Goal: Task Accomplishment & Management: Manage account settings

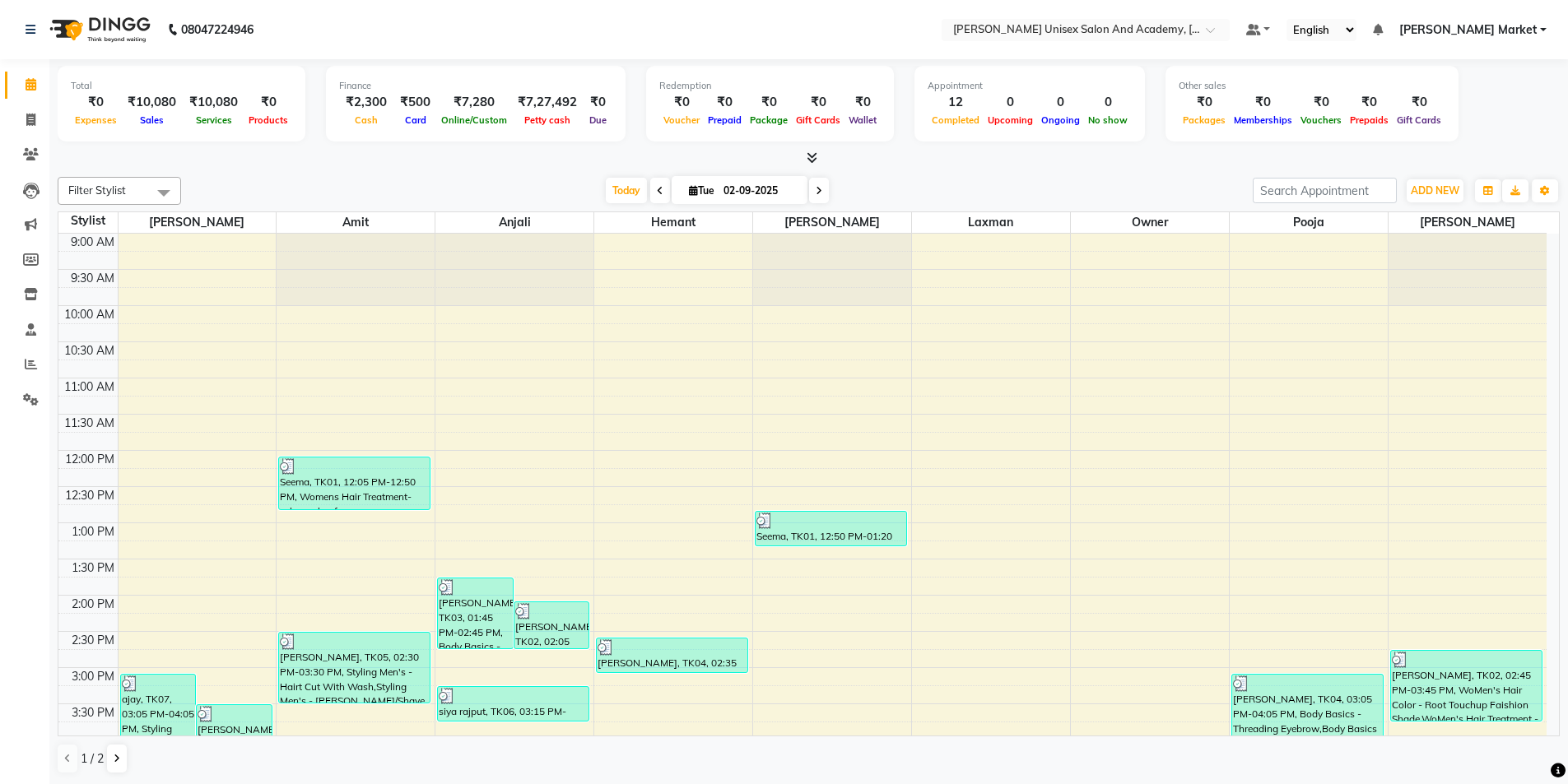
scroll to position [164, 0]
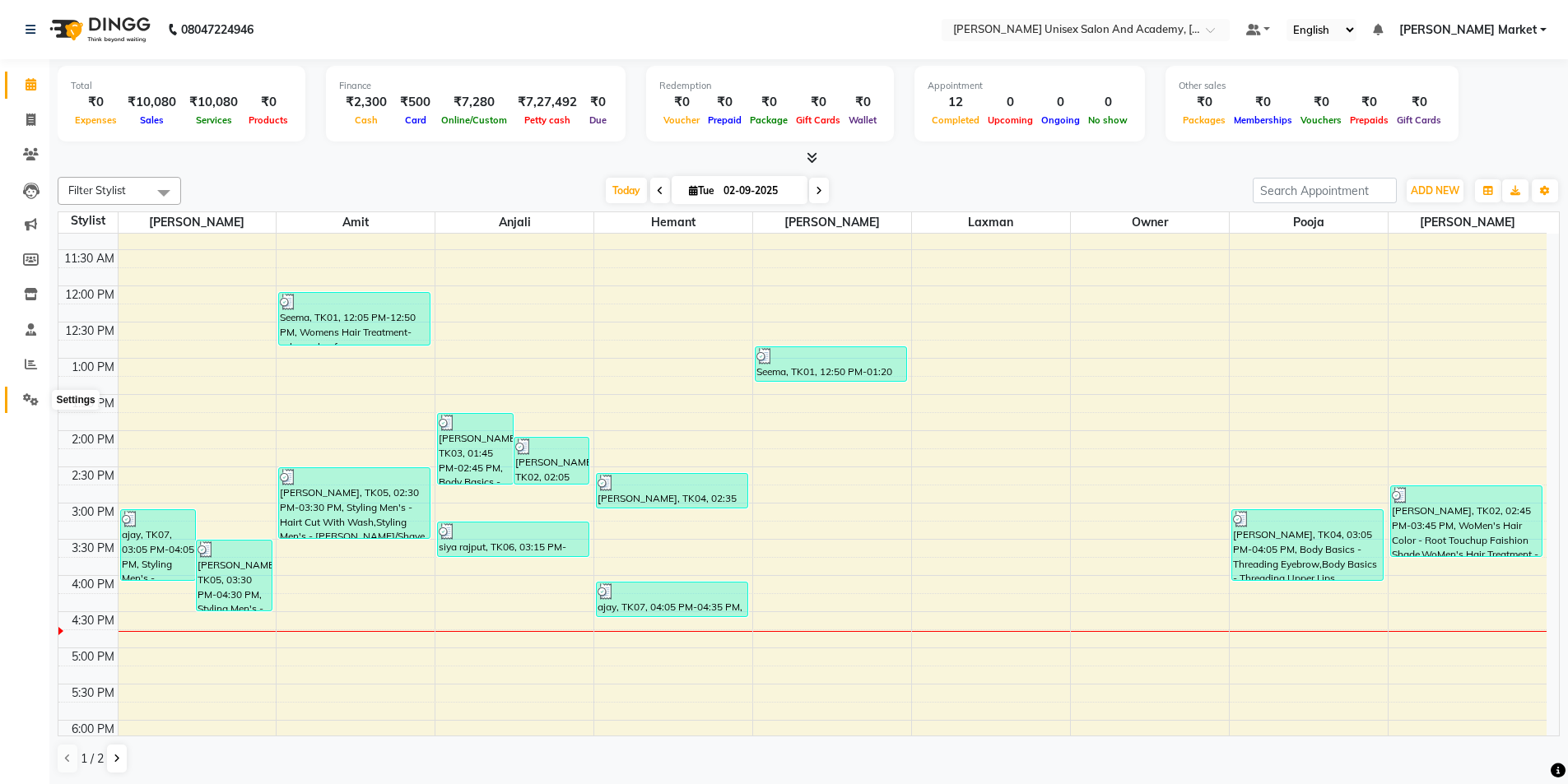
click at [34, 401] on icon at bounding box center [31, 399] width 15 height 13
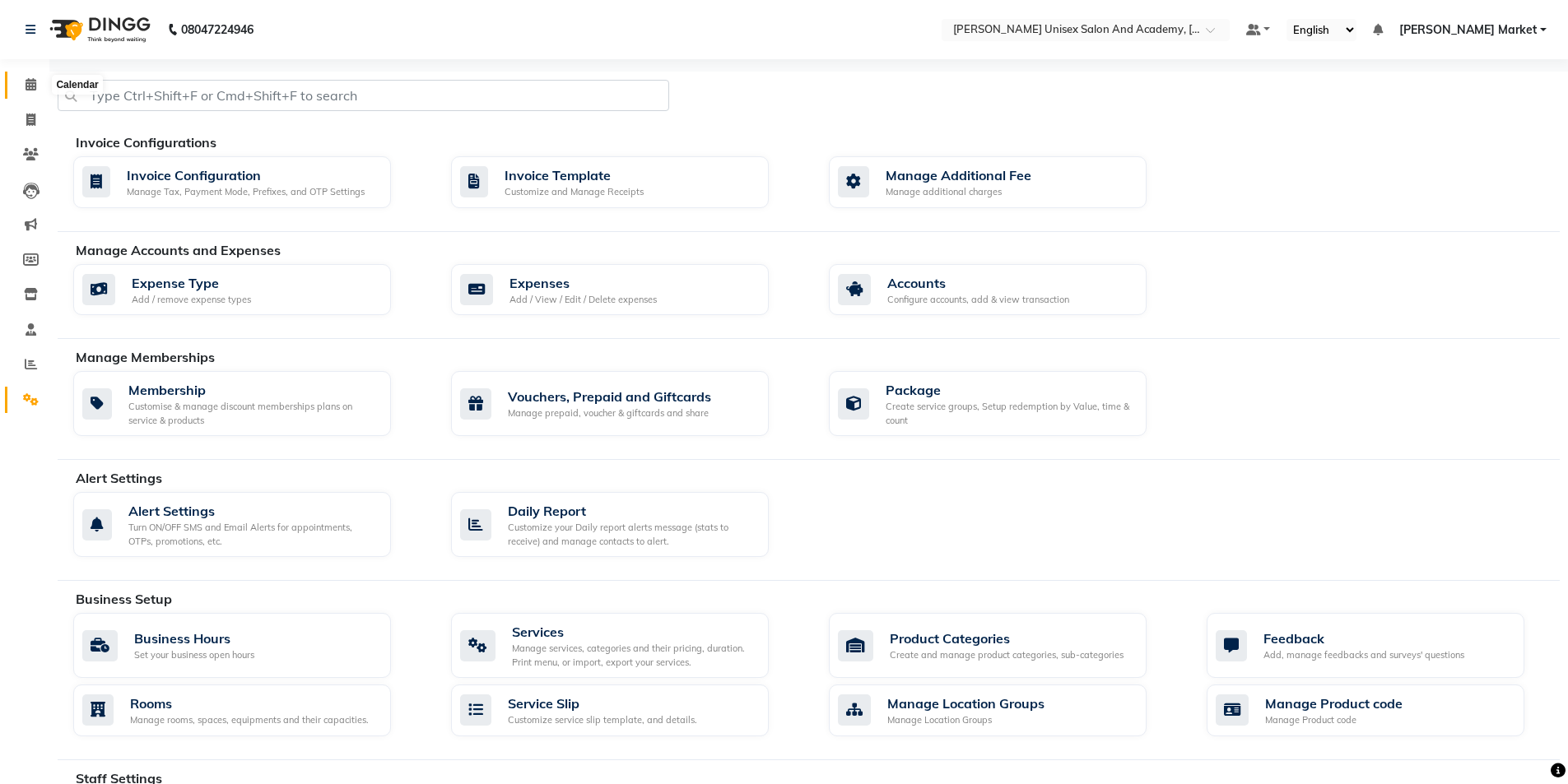
click at [27, 77] on span at bounding box center [31, 85] width 29 height 19
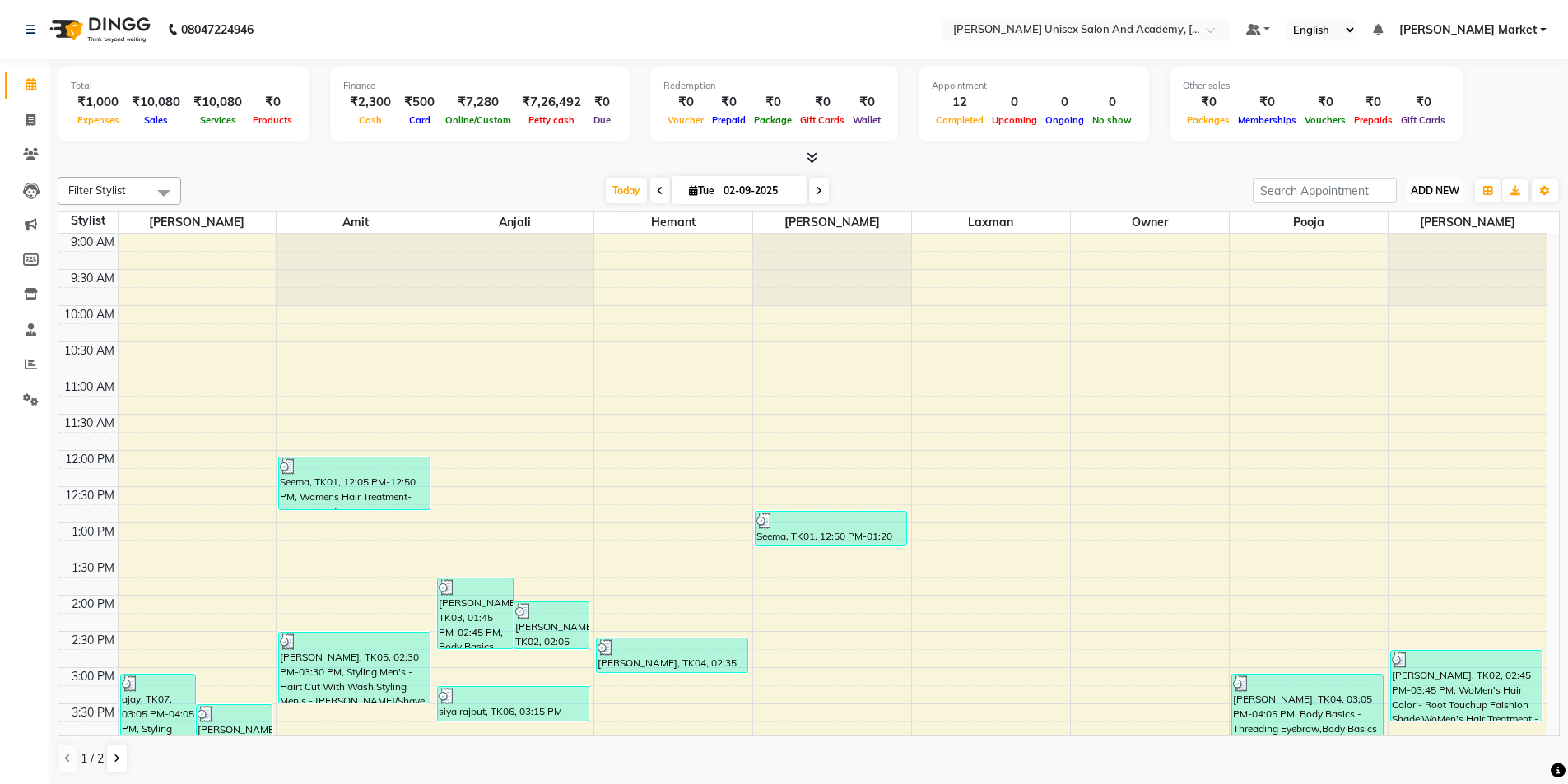
click at [1441, 190] on span "ADD NEW" at bounding box center [1434, 191] width 49 height 13
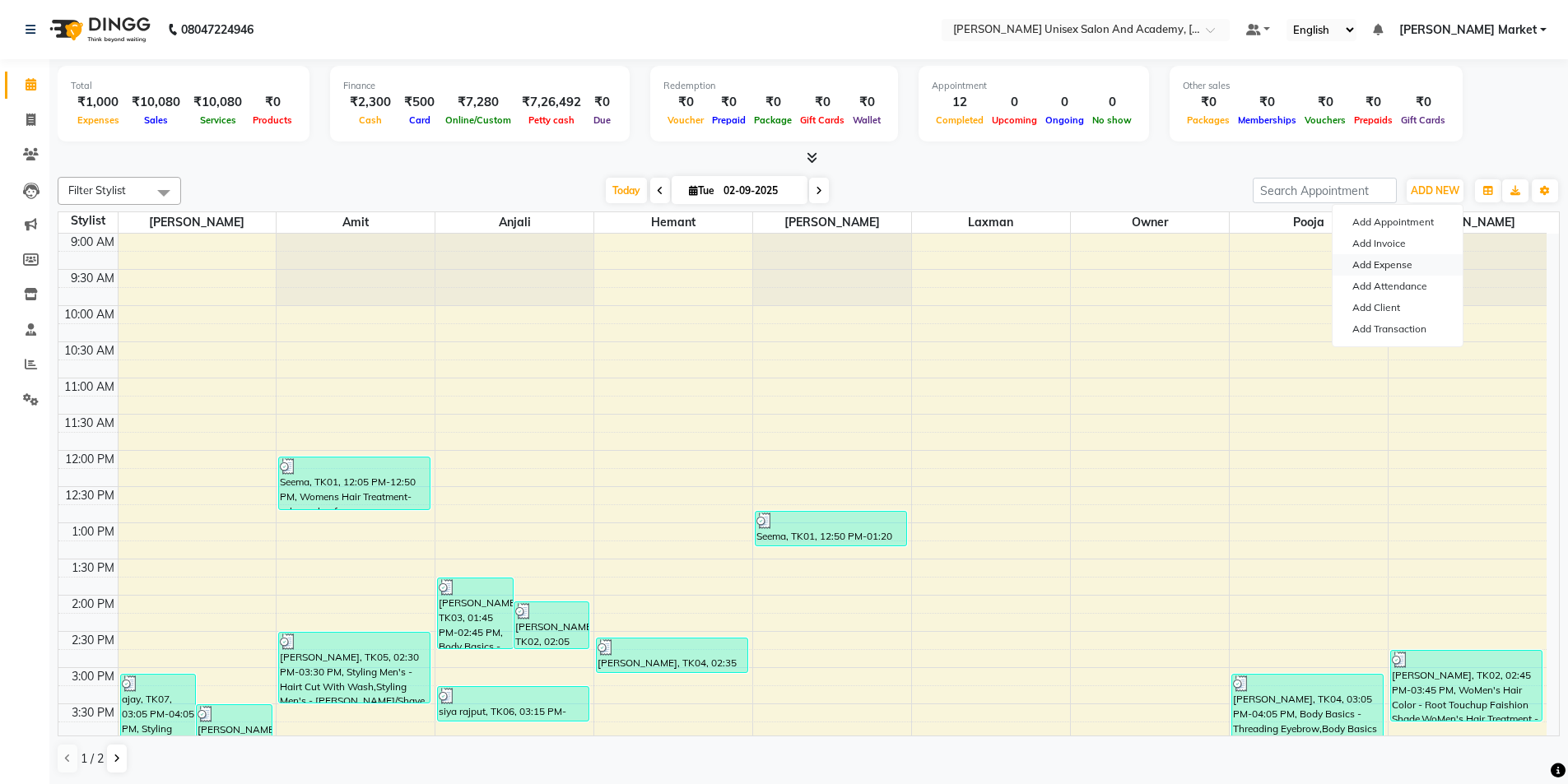
click at [1380, 266] on link "Add Expense" at bounding box center [1397, 265] width 130 height 21
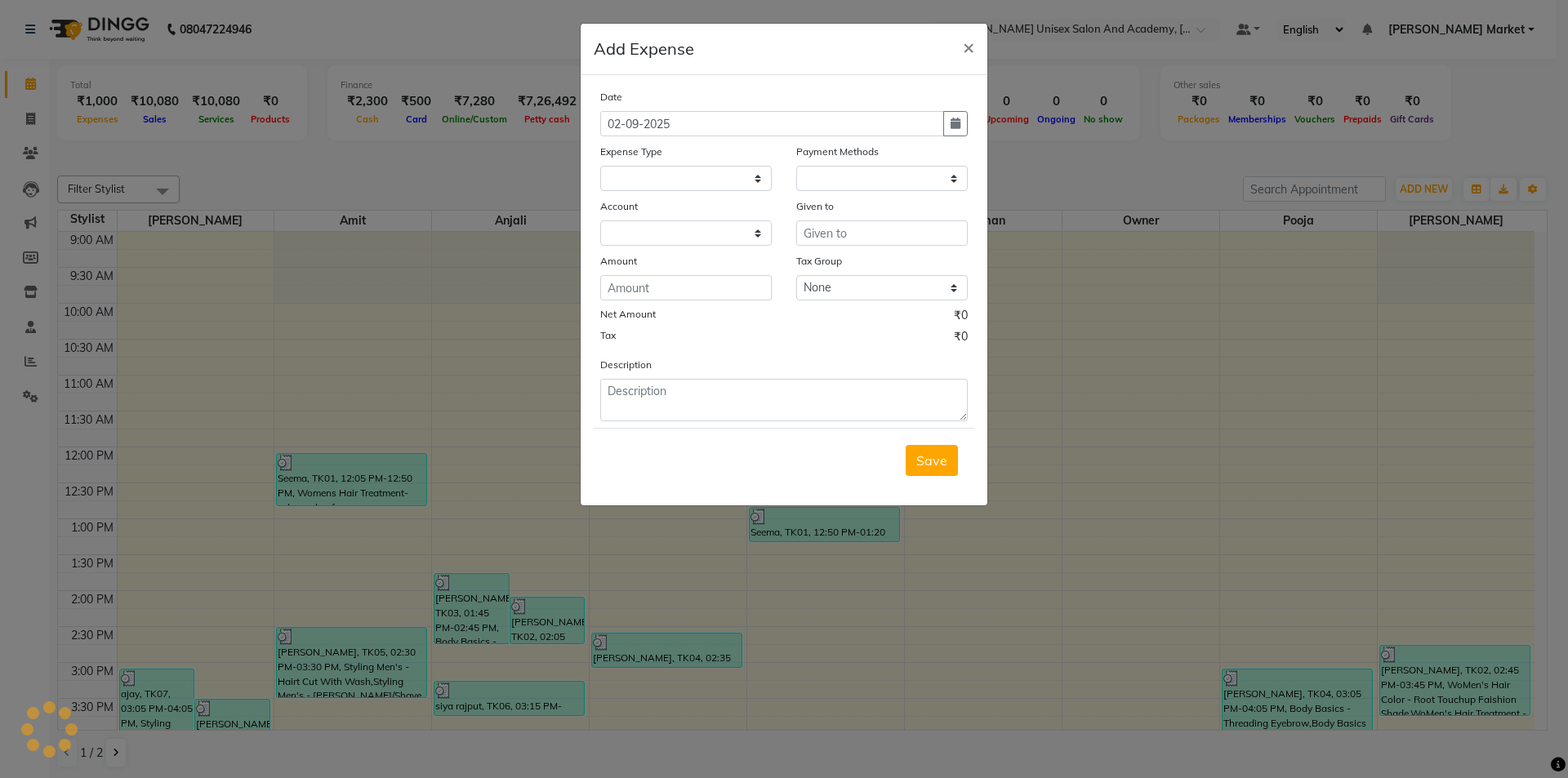
select select "1"
select select "7186"
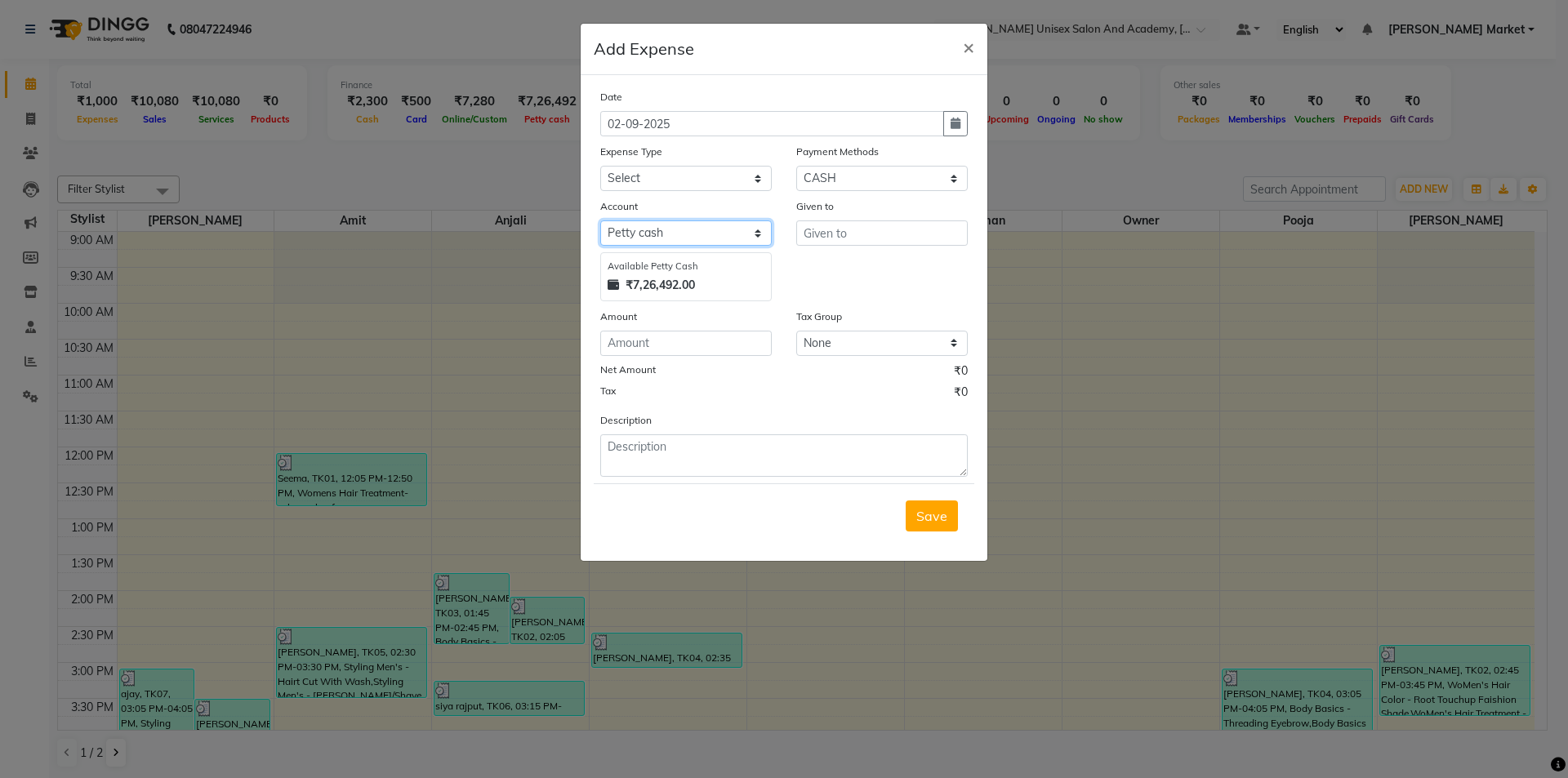
click at [638, 234] on select "Select [PERSON_NAME] cash Default account" at bounding box center [686, 233] width 172 height 25
click at [601, 220] on select "Select [PERSON_NAME] cash Default account" at bounding box center [686, 233] width 172 height 25
click at [639, 174] on select "Select Advance Salary Bank charges Car maintenance Cash transfer to bank Cash t…" at bounding box center [686, 178] width 172 height 25
select select "21006"
click at [601, 166] on select "Select Advance Salary Bank charges Car maintenance Cash transfer to bank Cash t…" at bounding box center [686, 178] width 172 height 25
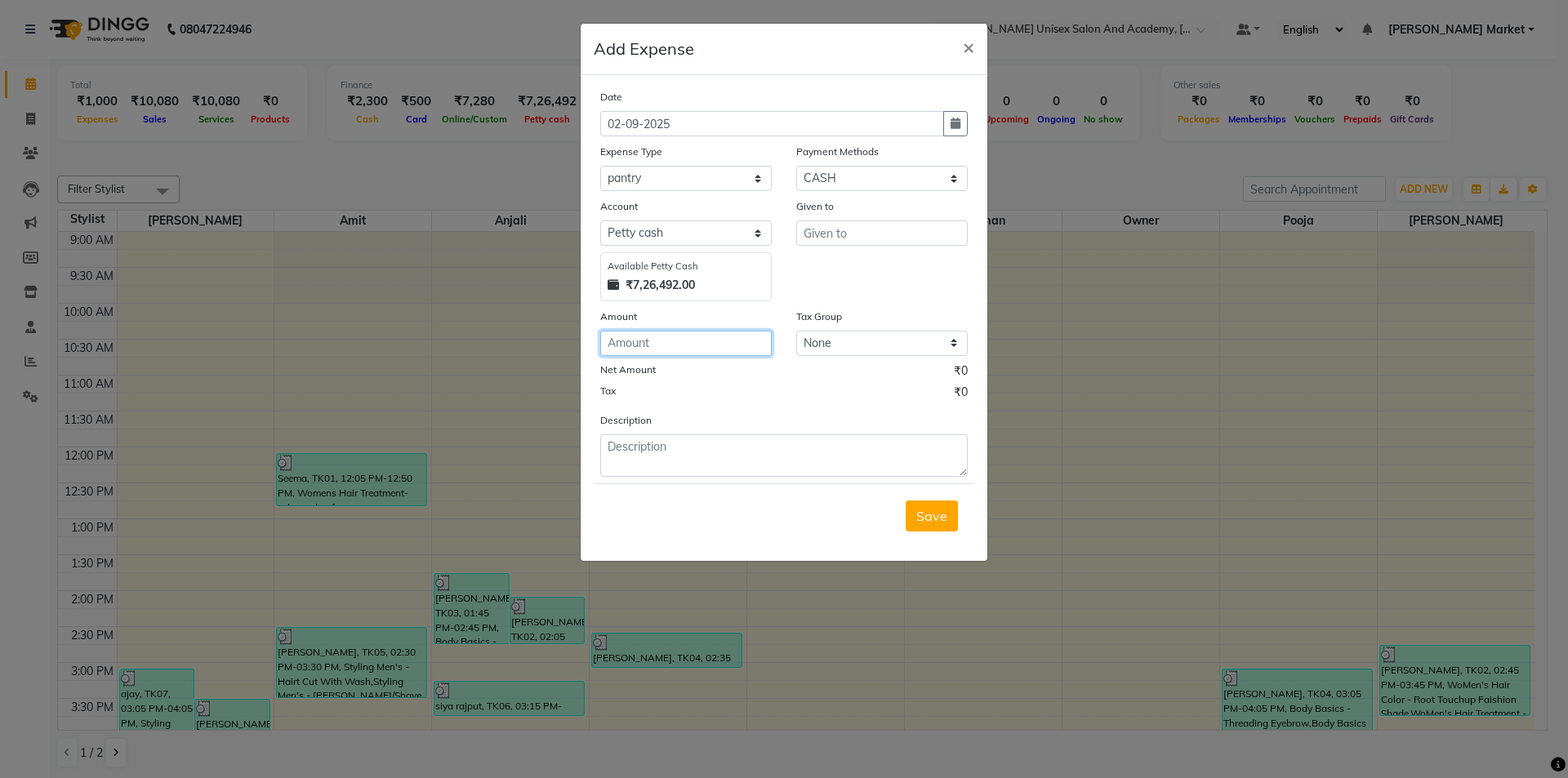
click at [625, 344] on input "number" at bounding box center [686, 344] width 172 height 25
type input "33"
click at [841, 239] on input "text" at bounding box center [882, 233] width 172 height 25
type input "anju"
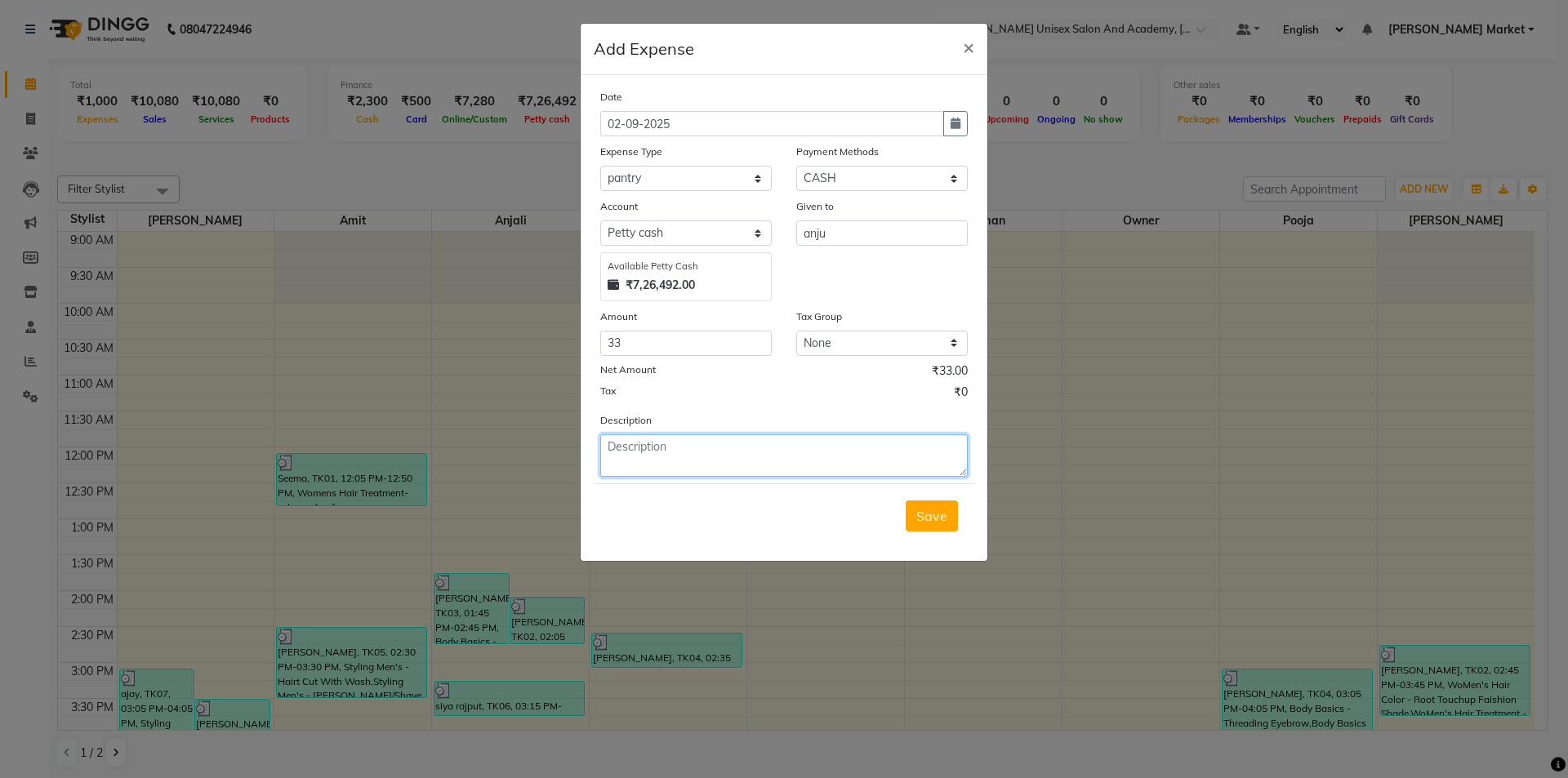
click at [631, 436] on textarea at bounding box center [784, 455] width 368 height 42
type textarea "milk-1"
click at [925, 520] on span "Save" at bounding box center [932, 515] width 31 height 16
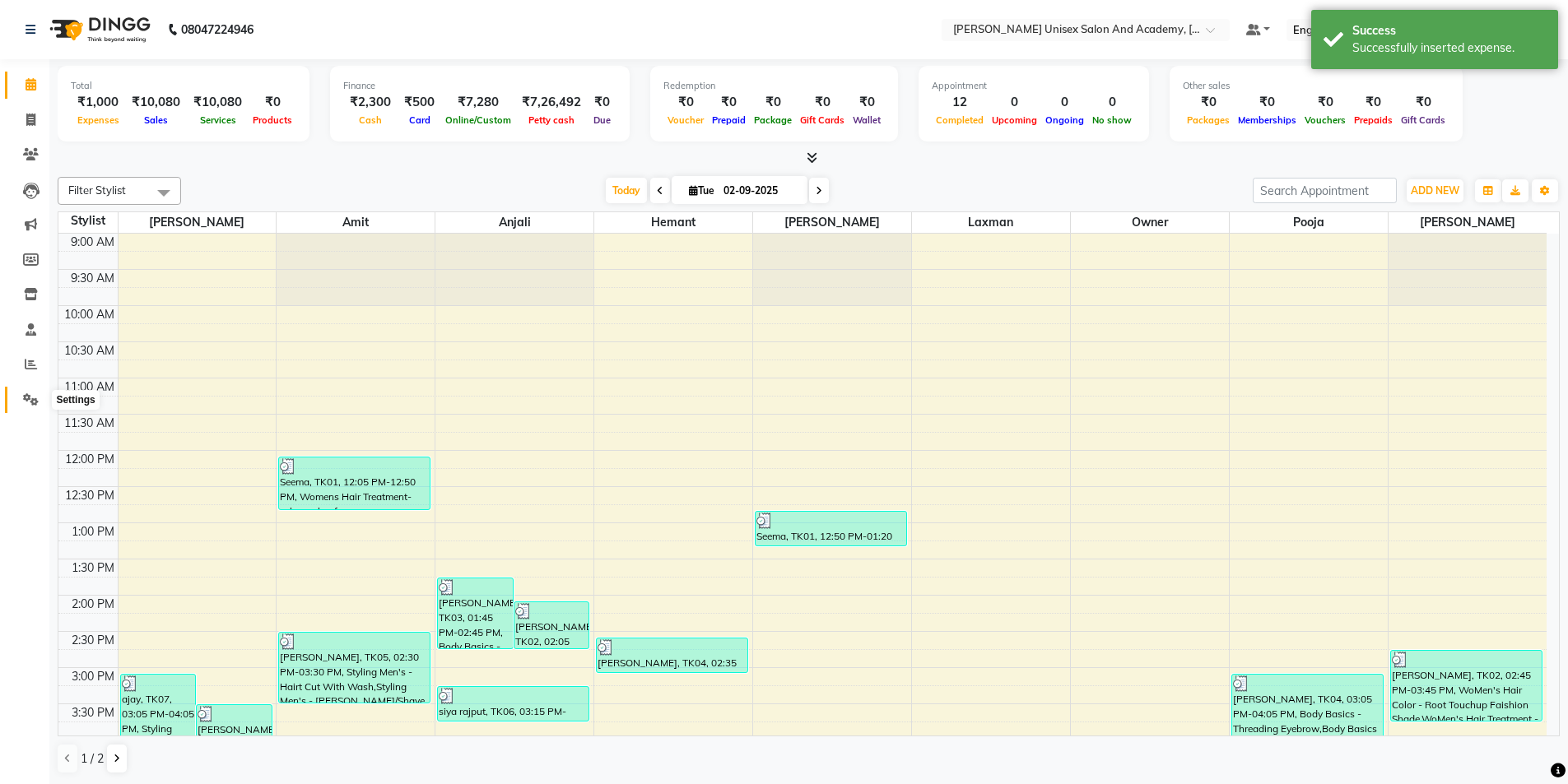
click at [36, 402] on icon at bounding box center [31, 399] width 15 height 13
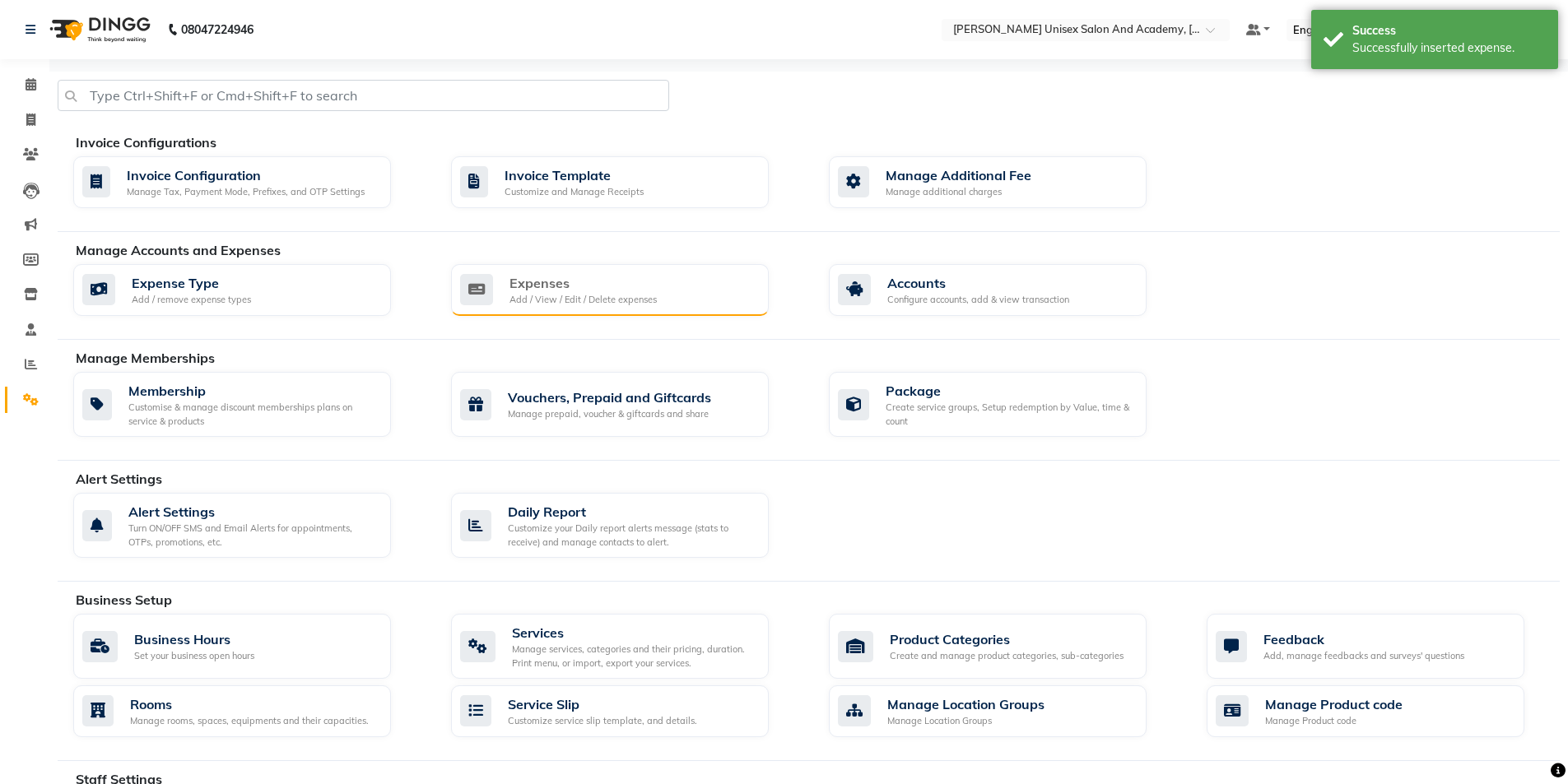
click at [593, 303] on div "Add / View / Edit / Delete expenses" at bounding box center [583, 300] width 147 height 14
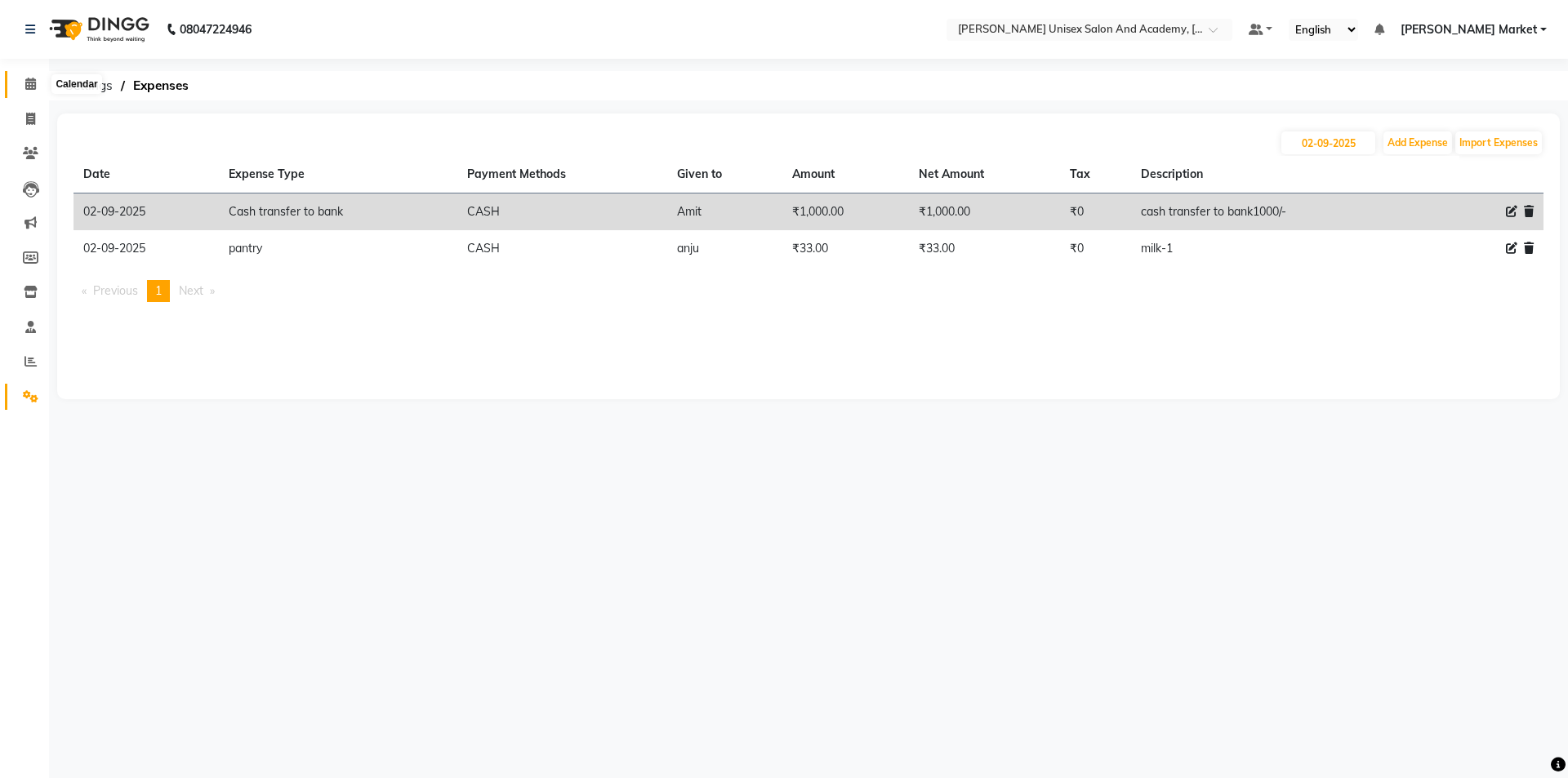
click at [32, 84] on icon at bounding box center [30, 84] width 11 height 13
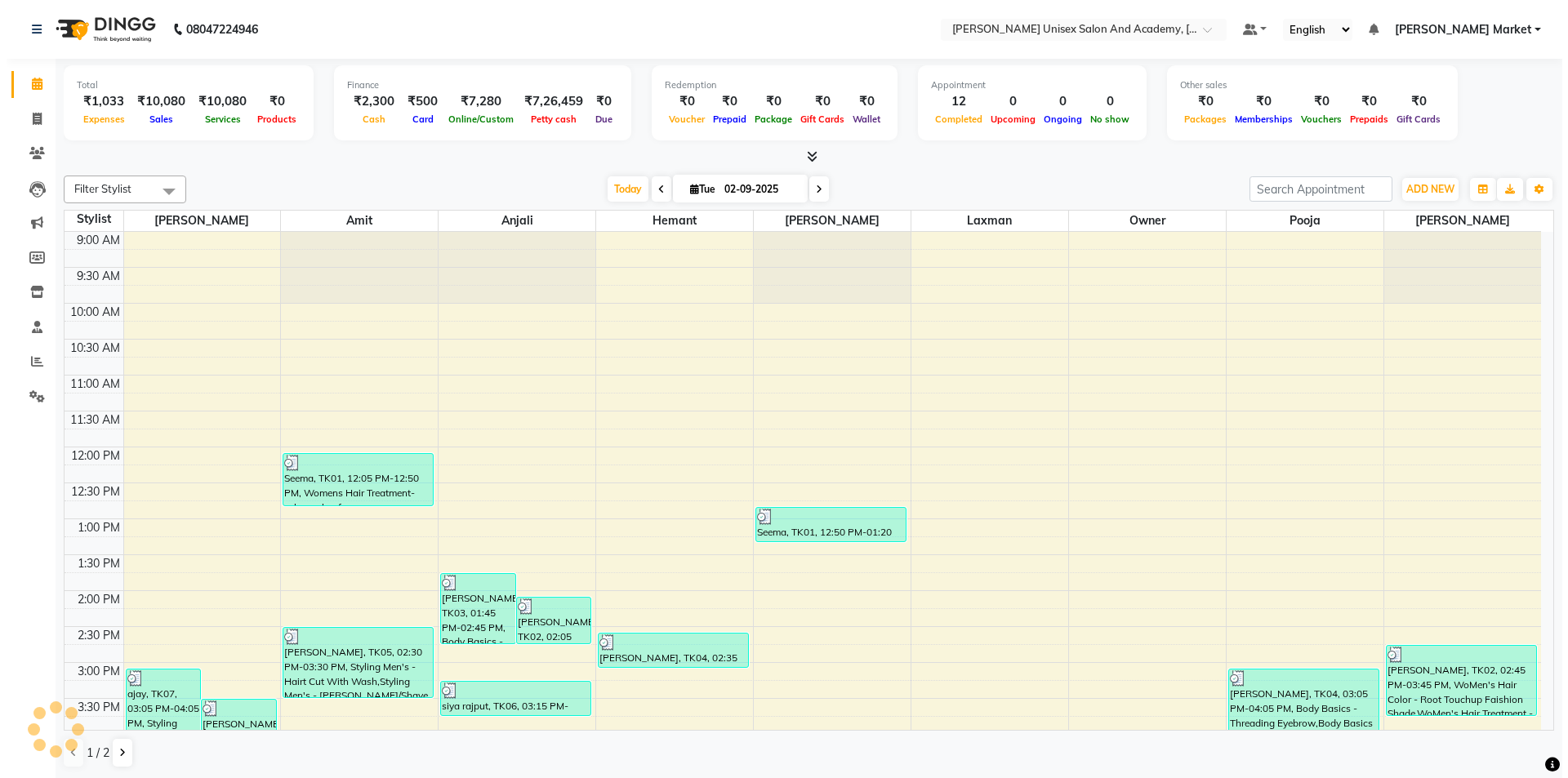
scroll to position [363, 0]
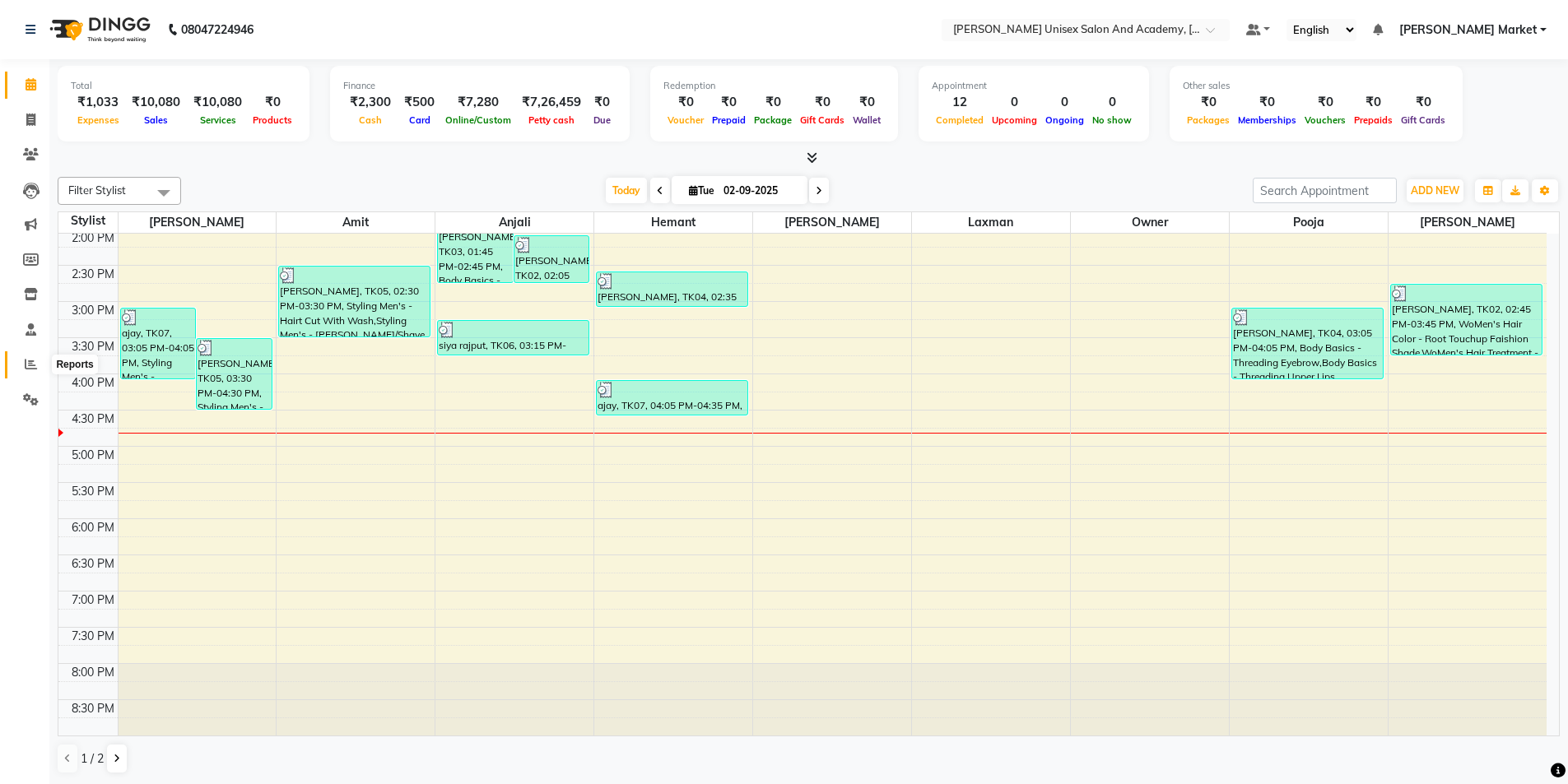
click at [25, 368] on span at bounding box center [31, 365] width 29 height 19
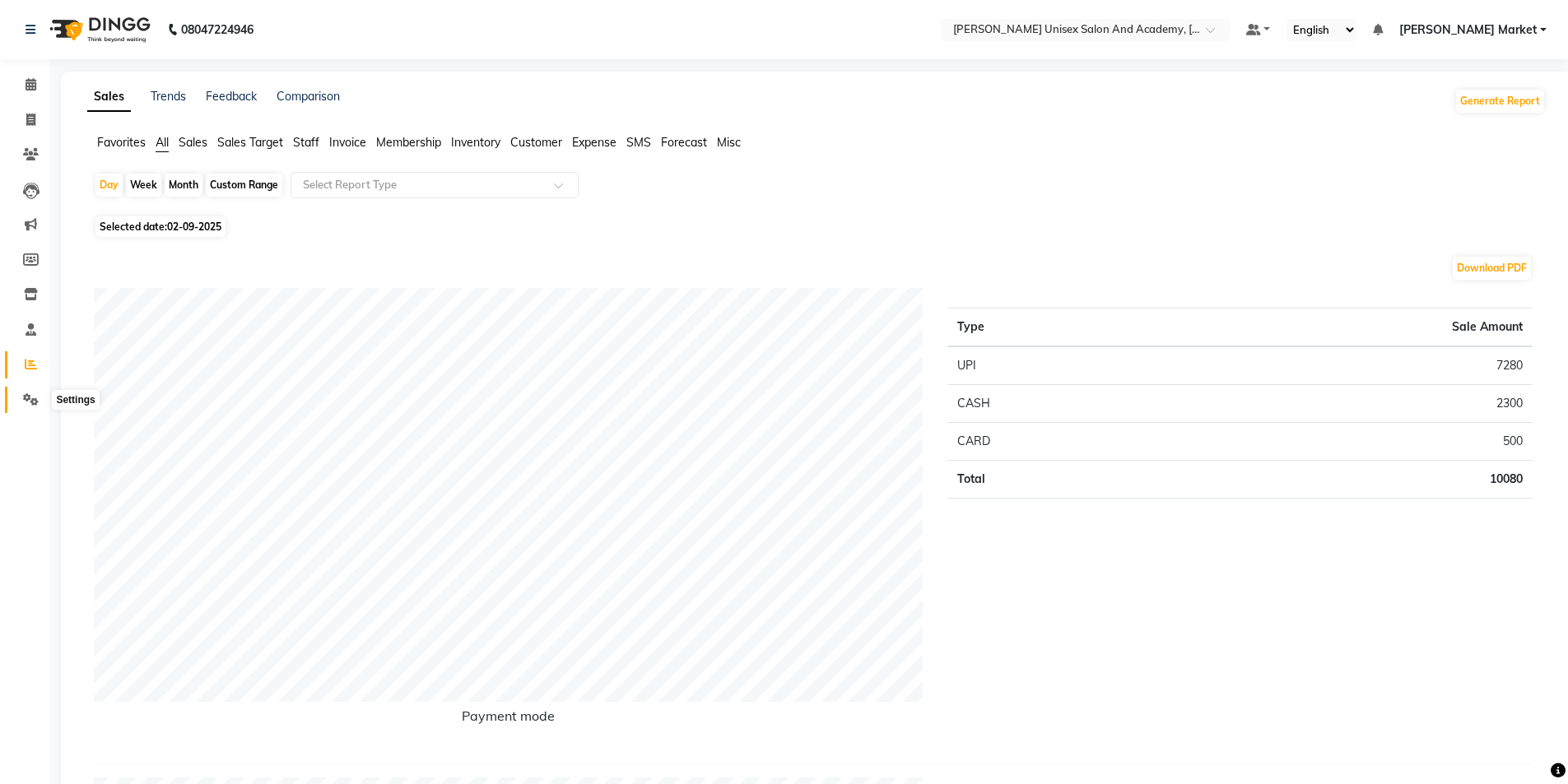
click at [29, 406] on span at bounding box center [31, 400] width 29 height 19
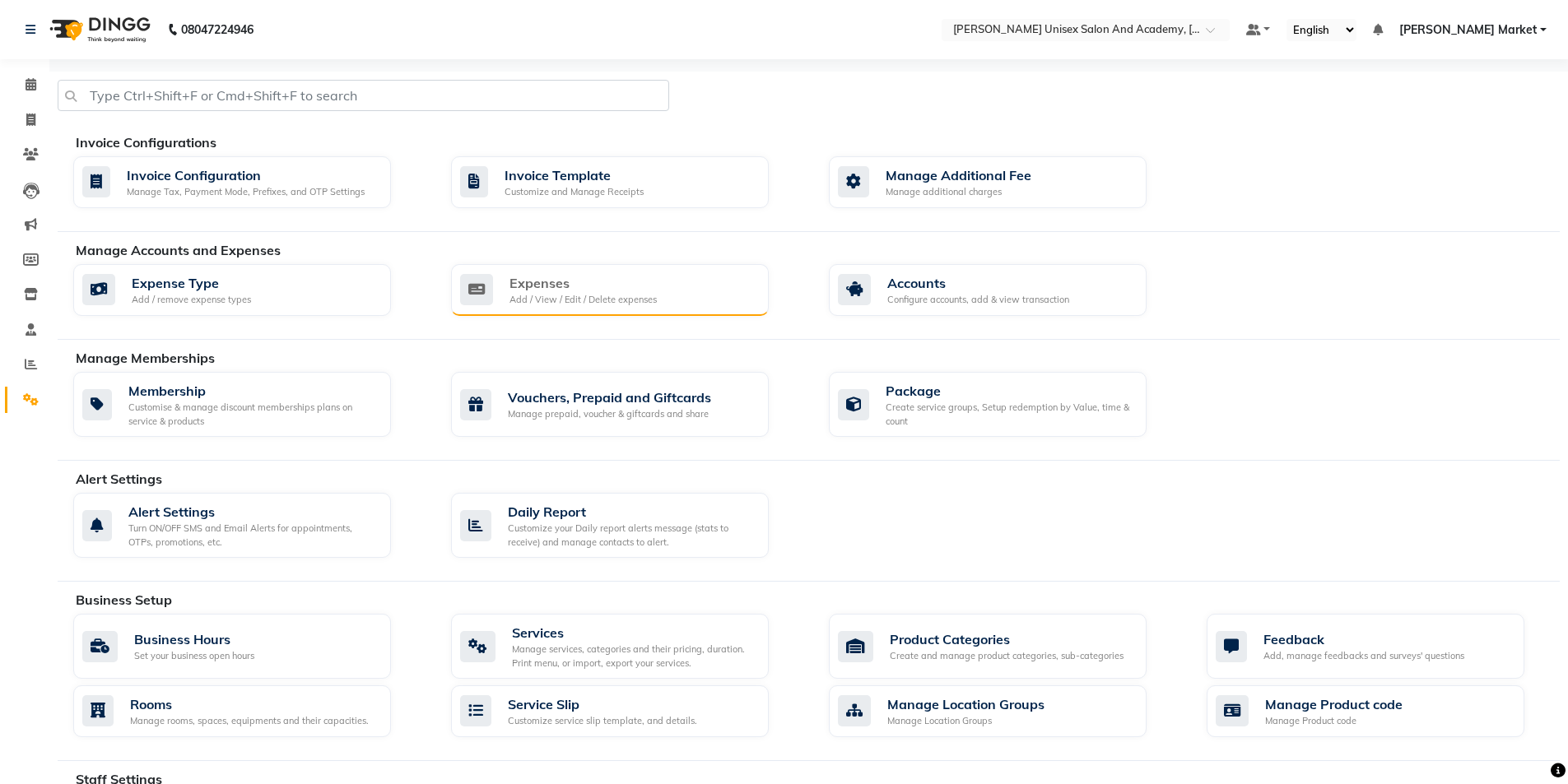
click at [558, 288] on div "Expenses" at bounding box center [583, 283] width 147 height 20
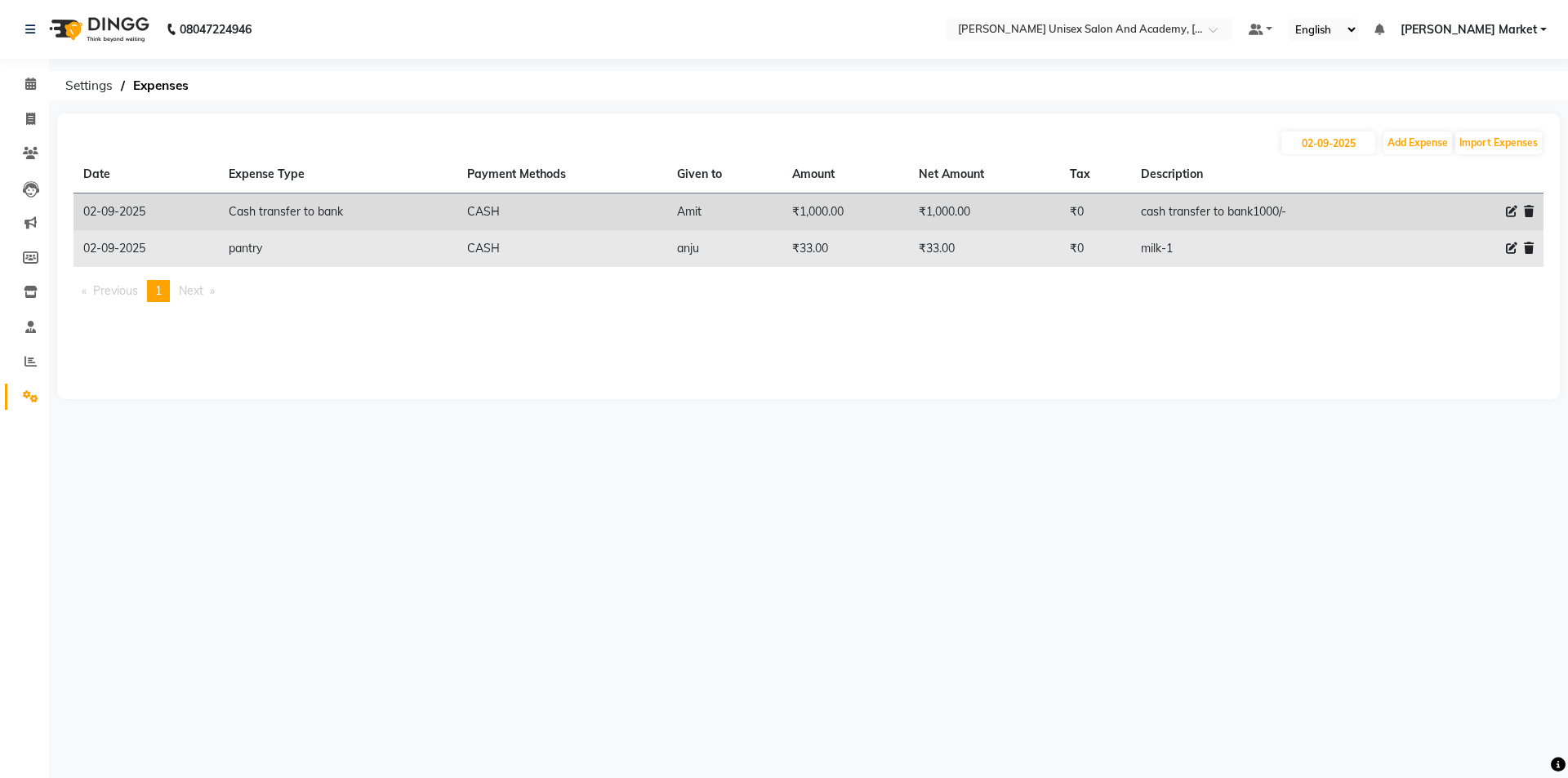
click at [1517, 247] on icon at bounding box center [1512, 248] width 12 height 12
select select "21006"
select select "1"
select select "7186"
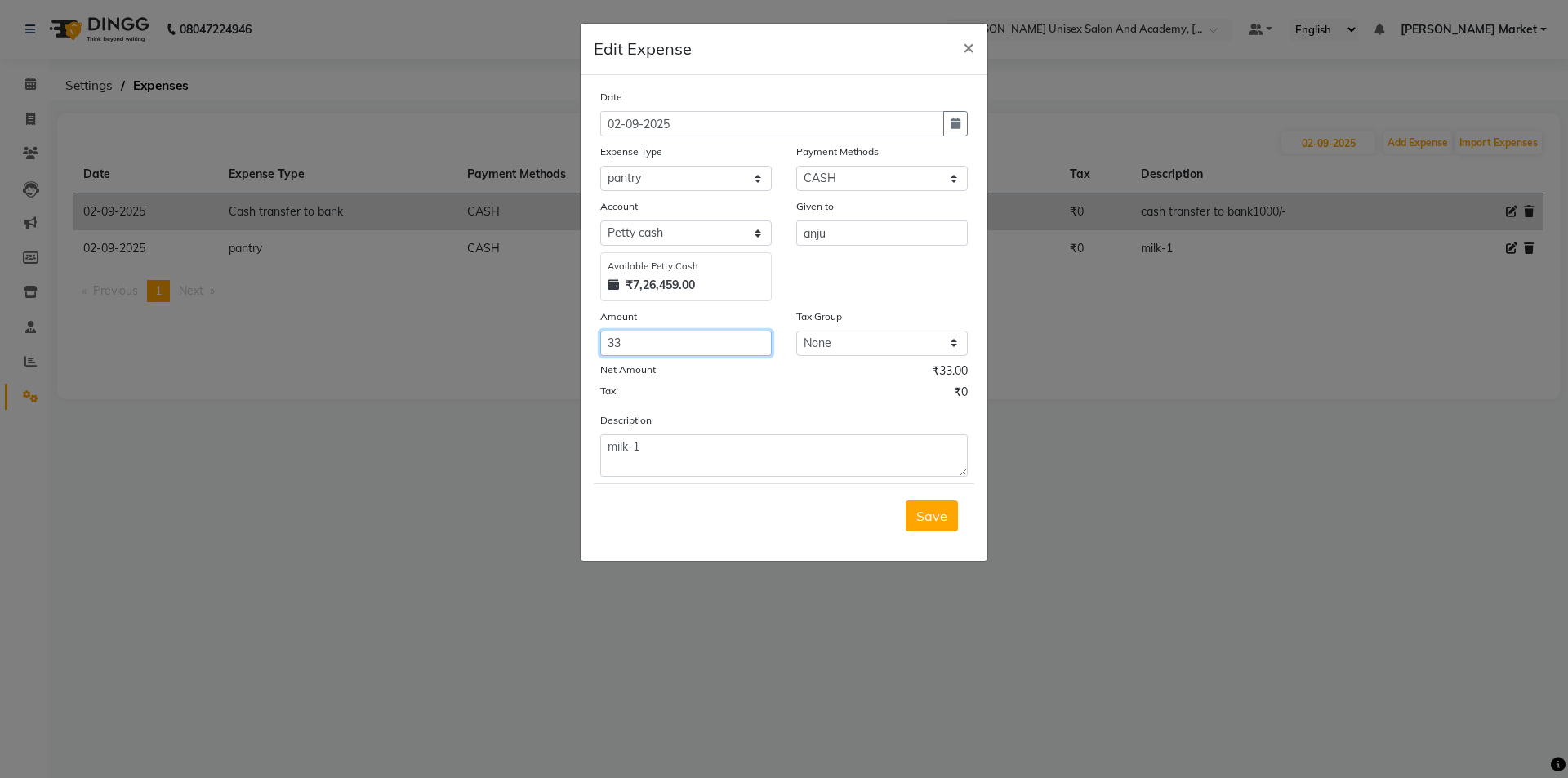
click at [625, 345] on input "33" at bounding box center [686, 344] width 172 height 25
type input "38"
click at [678, 443] on textarea "milk-1" at bounding box center [784, 455] width 368 height 42
type textarea "milk-33"
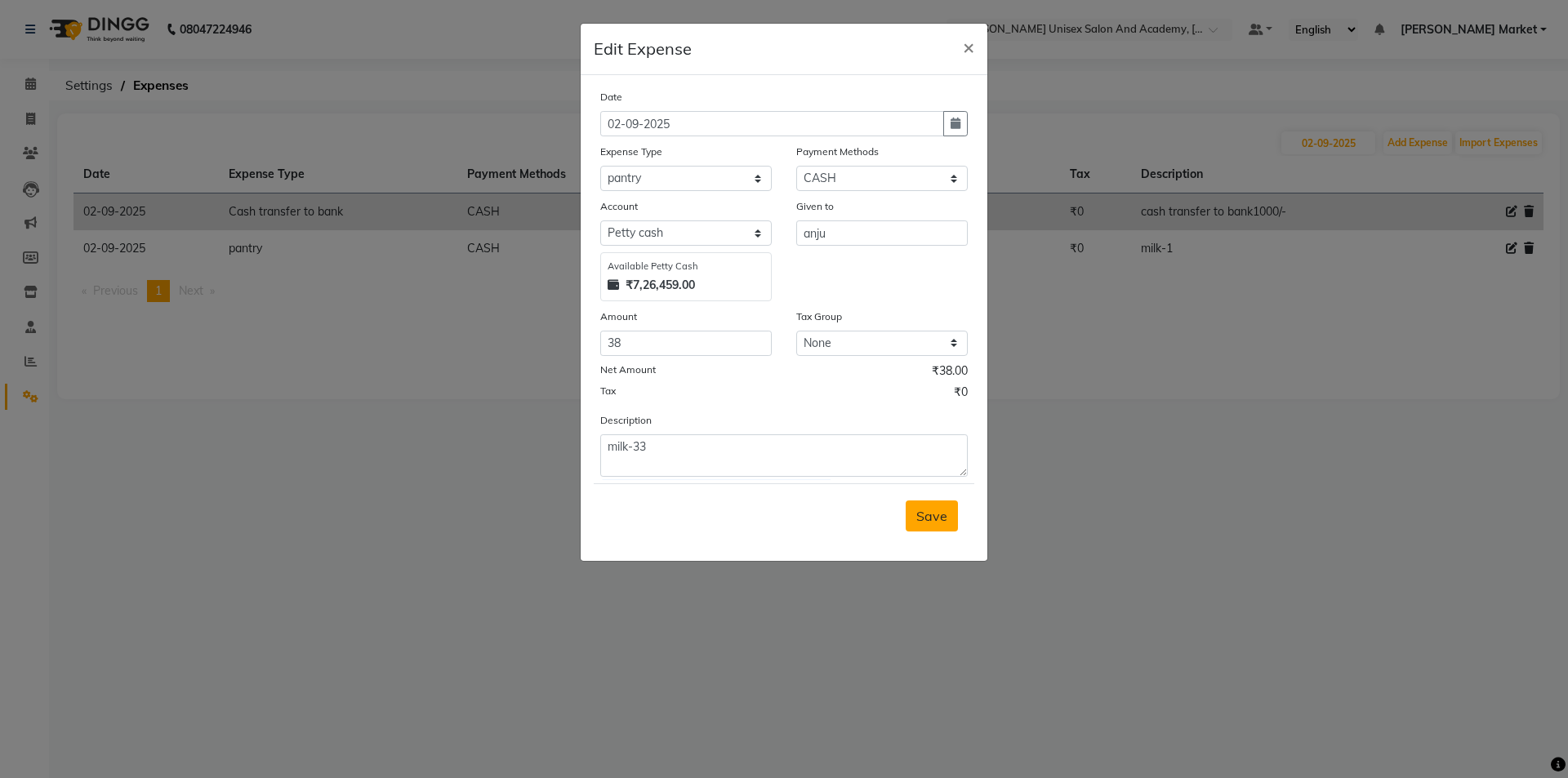
click at [934, 513] on span "Save" at bounding box center [932, 515] width 31 height 16
